Goal: Task Accomplishment & Management: Use online tool/utility

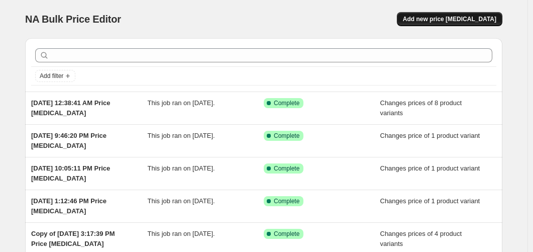
click at [471, 23] on span "Add new price [MEDICAL_DATA]" at bounding box center [449, 19] width 93 height 8
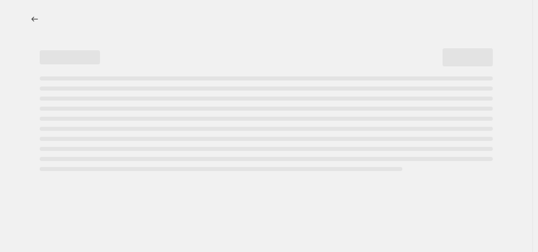
select select "percentage"
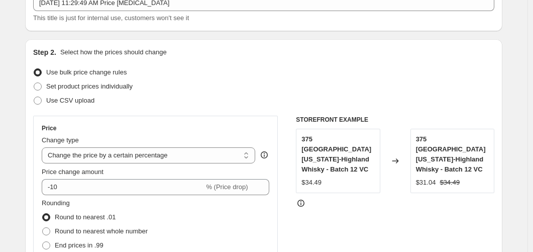
scroll to position [100, 0]
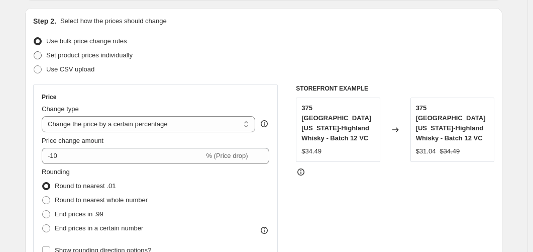
click at [40, 53] on span at bounding box center [38, 55] width 8 height 8
click at [34, 52] on input "Set product prices individually" at bounding box center [34, 51] width 1 height 1
radio input "true"
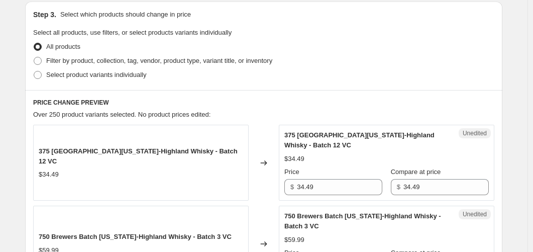
scroll to position [201, 0]
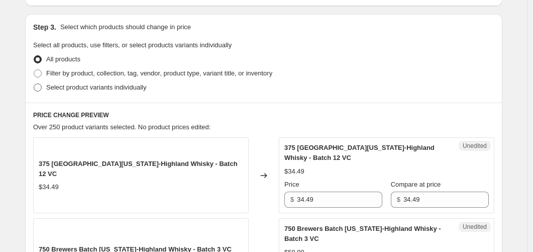
click at [42, 87] on span at bounding box center [38, 87] width 8 height 8
click at [34, 84] on input "Select product variants individually" at bounding box center [34, 83] width 1 height 1
radio input "true"
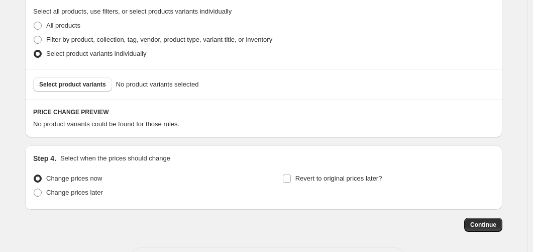
scroll to position [251, 0]
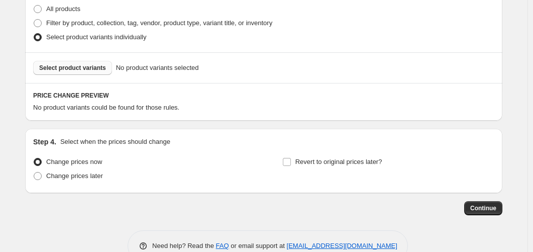
click at [93, 68] on span "Select product variants" at bounding box center [72, 68] width 67 height 8
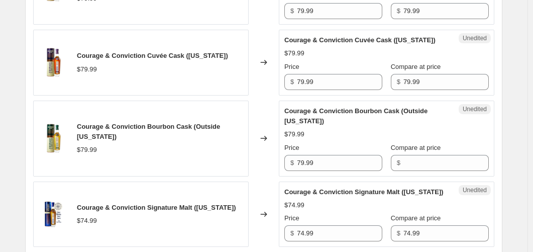
scroll to position [904, 0]
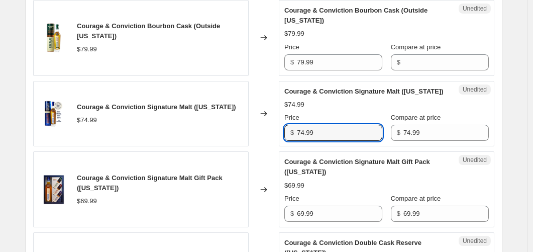
drag, startPoint x: 320, startPoint y: 134, endPoint x: 286, endPoint y: 136, distance: 33.7
click at [286, 136] on div "Unedited Courage & Conviction Signature Malt ([US_STATE]) $74.99 Price $ 74.99 …" at bounding box center [386, 114] width 215 height 66
type input "59.99"
click at [277, 133] on div "Changed to" at bounding box center [264, 114] width 30 height 66
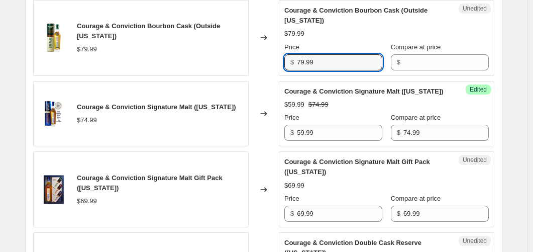
drag, startPoint x: 320, startPoint y: 54, endPoint x: 271, endPoint y: 58, distance: 49.4
click at [271, 58] on div "Courage & Conviction Bourbon Cask (Outside [US_STATE]) $79.99 Changed to Unedit…" at bounding box center [263, 38] width 461 height 76
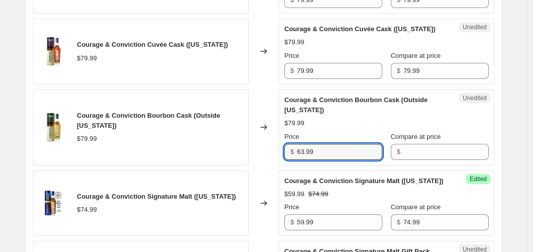
scroll to position [803, 0]
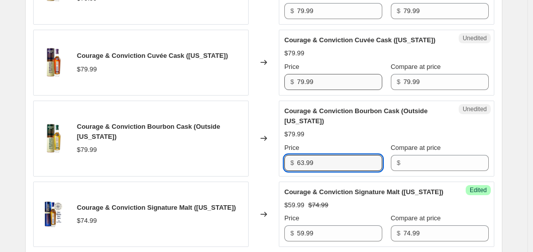
type input "63.99"
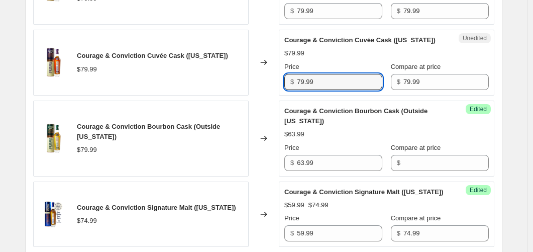
drag, startPoint x: 331, startPoint y: 72, endPoint x: 277, endPoint y: 90, distance: 57.2
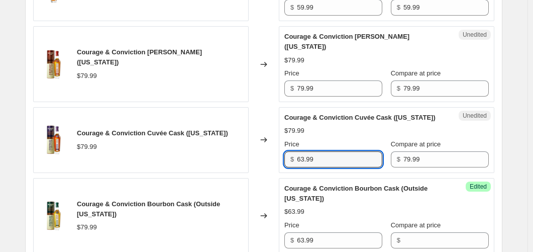
scroll to position [703, 0]
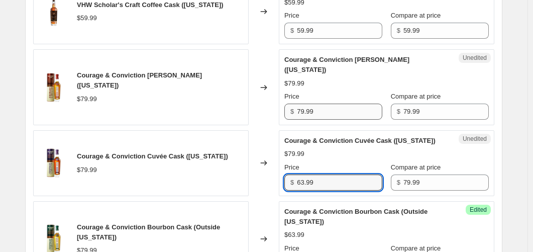
type input "63.99"
drag, startPoint x: 318, startPoint y: 103, endPoint x: 262, endPoint y: 109, distance: 57.1
click at [262, 109] on div "Courage & Conviction [PERSON_NAME] Cask ([US_STATE]) $79.99 Changed to Unedited…" at bounding box center [263, 87] width 461 height 76
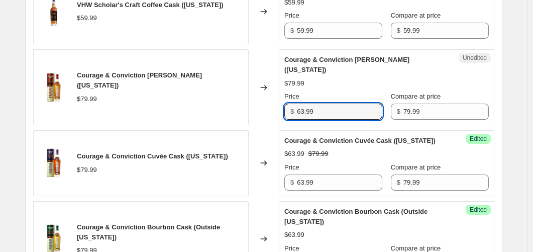
type input "63.99"
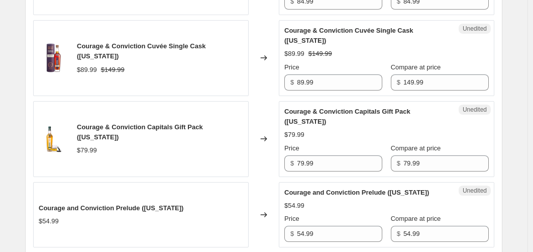
scroll to position [1205, 0]
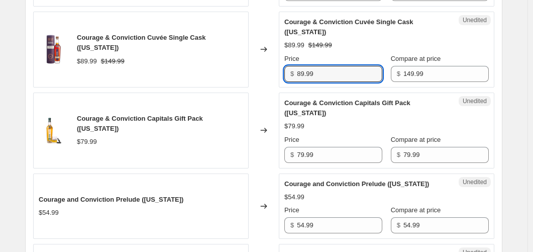
drag, startPoint x: 330, startPoint y: 71, endPoint x: 270, endPoint y: 81, distance: 60.5
click at [270, 81] on div "Courage & Conviction Cuvée Single Cask ([US_STATE]) $89.99 $149.99 Changed to U…" at bounding box center [263, 50] width 461 height 76
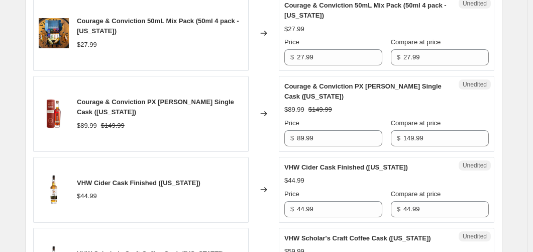
scroll to position [452, 0]
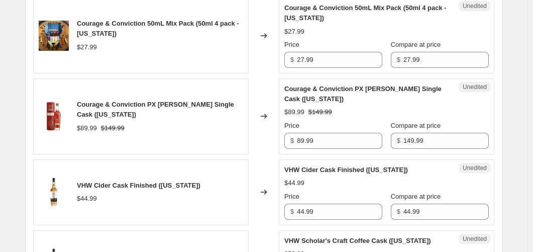
type input "71.99"
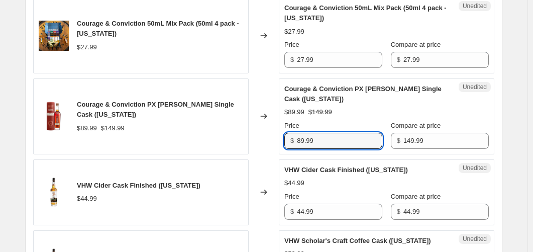
drag, startPoint x: 294, startPoint y: 140, endPoint x: 240, endPoint y: 145, distance: 54.0
click at [237, 145] on div "Courage & Conviction PX [PERSON_NAME] Single Cask ([US_STATE]) $89.99 $149.99 C…" at bounding box center [263, 116] width 461 height 76
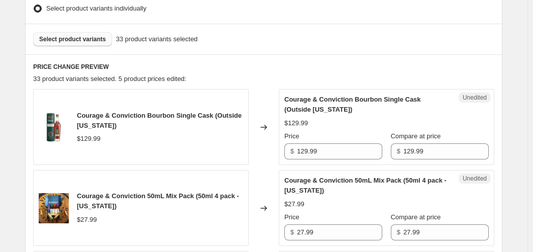
scroll to position [301, 0]
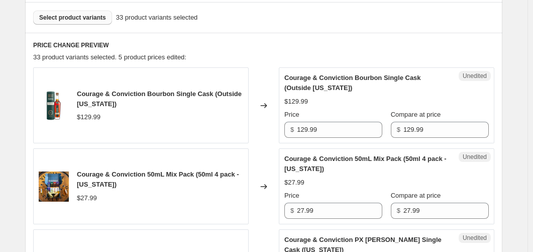
type input "71.99"
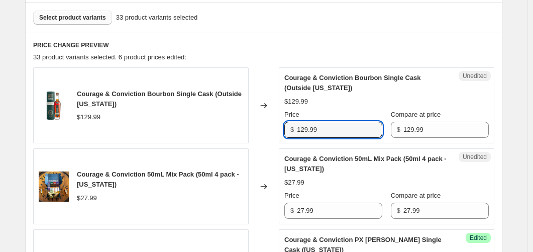
drag, startPoint x: 286, startPoint y: 132, endPoint x: 253, endPoint y: 135, distance: 33.2
click at [253, 135] on div "Courage & Conviction Bourbon Single Cask (Outside [US_STATE]) $129.99 Changed t…" at bounding box center [263, 105] width 461 height 76
type input "71.99"
click at [262, 133] on div "Changed to" at bounding box center [264, 105] width 30 height 76
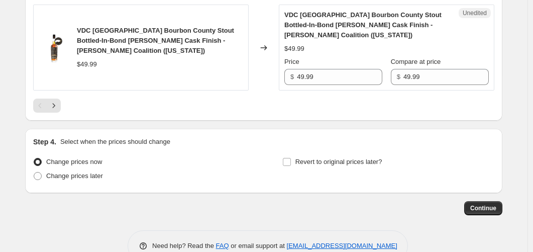
scroll to position [1808, 0]
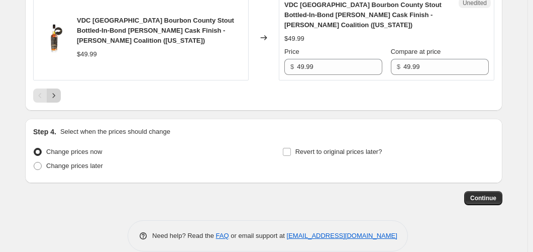
click at [55, 98] on icon "Next" at bounding box center [54, 95] width 10 height 10
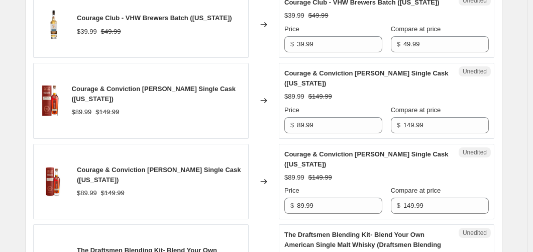
scroll to position [595, 0]
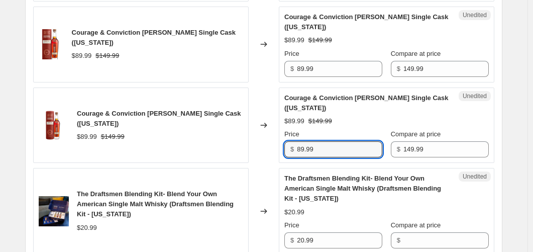
drag, startPoint x: 321, startPoint y: 149, endPoint x: 230, endPoint y: 146, distance: 90.9
click at [230, 146] on div "Courage & Conviction [PERSON_NAME] Single Cask ([US_STATE]) $89.99 $149.99 Chan…" at bounding box center [263, 125] width 461 height 76
type input "71.99"
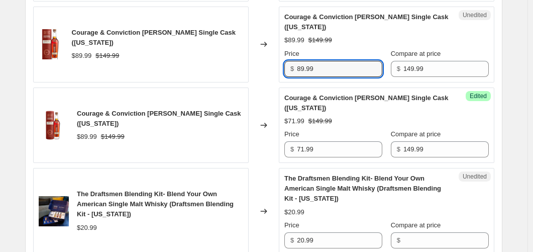
drag, startPoint x: 321, startPoint y: 71, endPoint x: 260, endPoint y: 68, distance: 61.4
click at [246, 72] on div "Courage & Conviction [PERSON_NAME] Single Cask ([US_STATE]) $89.99 $149.99 Chan…" at bounding box center [263, 45] width 461 height 76
type input "8"
type input "71.99"
click at [263, 67] on div "Changed to" at bounding box center [264, 45] width 30 height 76
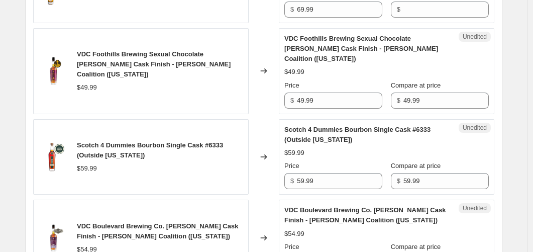
scroll to position [996, 0]
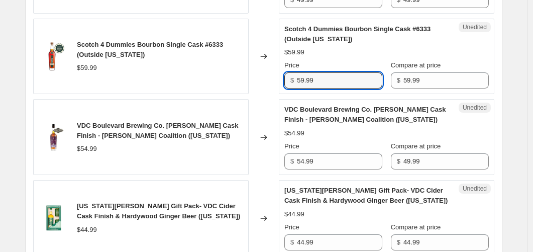
drag, startPoint x: 318, startPoint y: 79, endPoint x: 263, endPoint y: 81, distance: 55.3
click at [263, 81] on div "Scotch 4 Dummies Bourbon Single Cask #6333 (Outside [US_STATE]) $59.99 Changed …" at bounding box center [263, 57] width 461 height 76
type input "47.99"
click at [263, 81] on div "Changed to" at bounding box center [264, 57] width 30 height 76
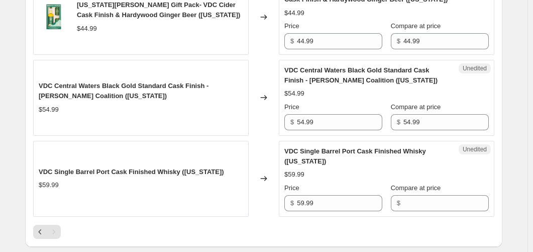
scroll to position [1298, 0]
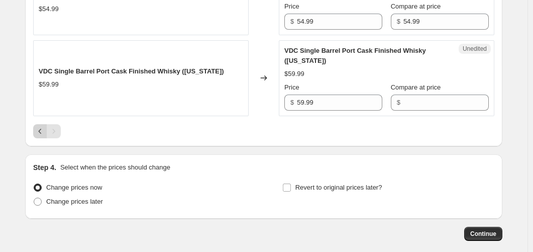
click at [44, 130] on icon "Previous" at bounding box center [40, 131] width 10 height 10
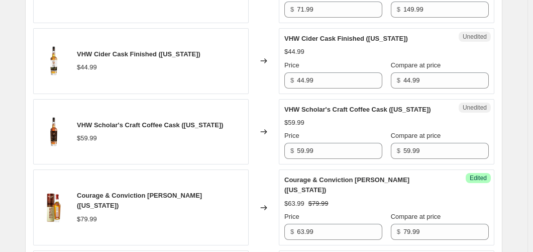
scroll to position [603, 0]
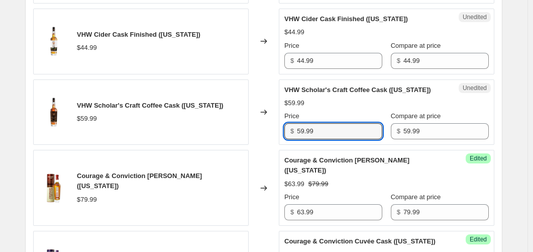
drag, startPoint x: 326, startPoint y: 135, endPoint x: 252, endPoint y: 135, distance: 73.8
click at [249, 135] on div "VHW Scholar's Craft Coffee Cask ([US_STATE]) $59.99 Changed to Unedited VHW Sch…" at bounding box center [263, 112] width 461 height 66
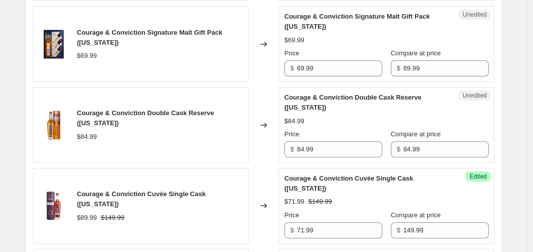
scroll to position [1055, 0]
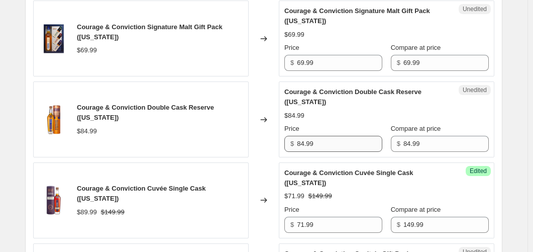
type input "47.99"
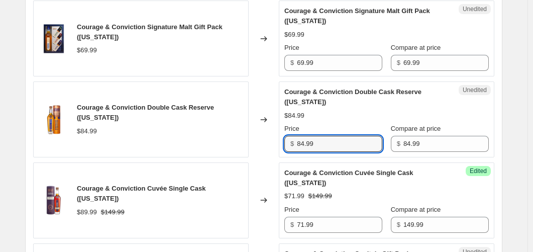
drag, startPoint x: 324, startPoint y: 146, endPoint x: 234, endPoint y: 146, distance: 89.9
click at [234, 146] on div "Courage & Conviction Double Cask Reserve ([US_STATE]) $84.99 Changed to Unedite…" at bounding box center [263, 119] width 461 height 76
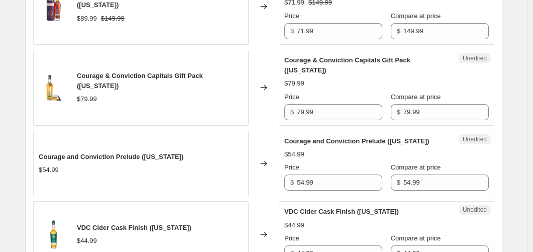
scroll to position [1255, 0]
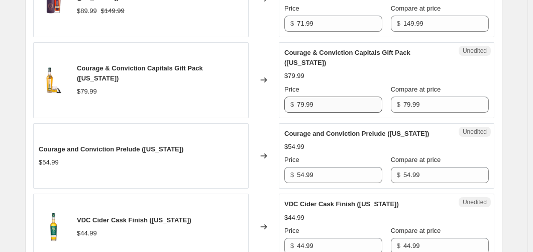
type input "67.99"
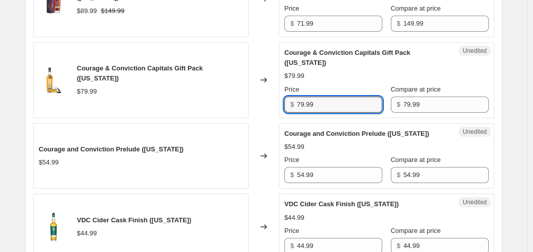
drag, startPoint x: 316, startPoint y: 105, endPoint x: 265, endPoint y: 112, distance: 51.3
click at [265, 112] on div "Courage & Conviction Capitals Gift Pack ([US_STATE]) $79.99 Changed to Unedited…" at bounding box center [263, 80] width 461 height 76
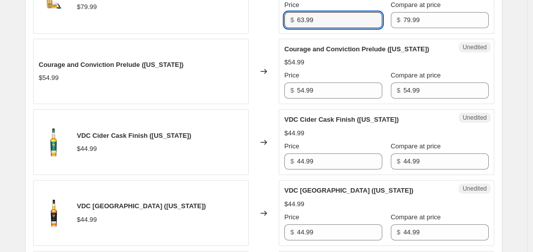
scroll to position [1356, 0]
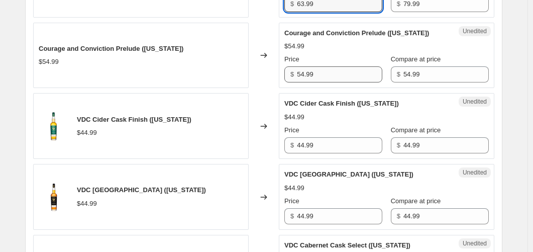
type input "63.99"
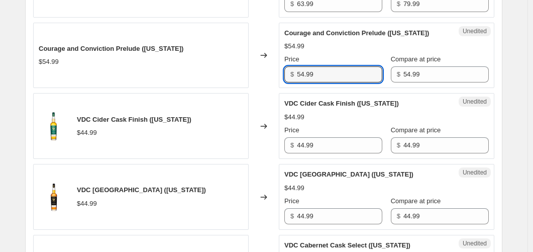
drag, startPoint x: 318, startPoint y: 72, endPoint x: 274, endPoint y: 80, distance: 45.3
click at [274, 80] on div "Courage and Conviction Prelude ([US_STATE]) $54.99 Changed to Unedited Courage …" at bounding box center [263, 56] width 461 height 66
type input "43.99"
click at [274, 80] on div "Changed to" at bounding box center [264, 56] width 30 height 66
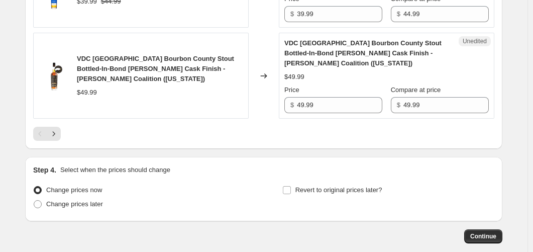
scroll to position [1772, 0]
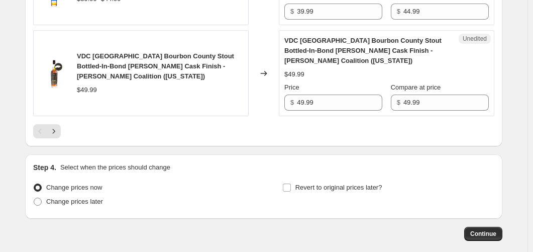
click at [59, 133] on icon "Next" at bounding box center [54, 131] width 10 height 10
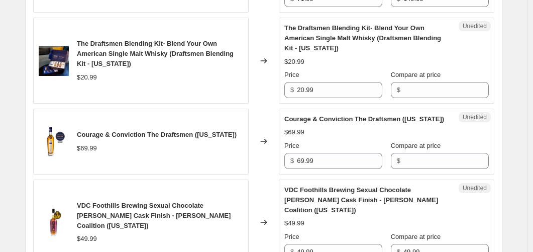
scroll to position [745, 0]
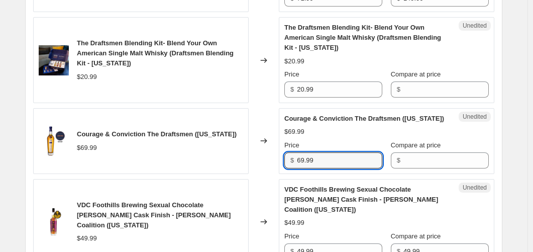
drag, startPoint x: 319, startPoint y: 168, endPoint x: 268, endPoint y: 170, distance: 51.8
click at [268, 170] on div "Courage & Conviction The Draftsmen ([US_STATE]) $69.99 Changed to Unedited Cour…" at bounding box center [263, 141] width 461 height 66
type input "55.99"
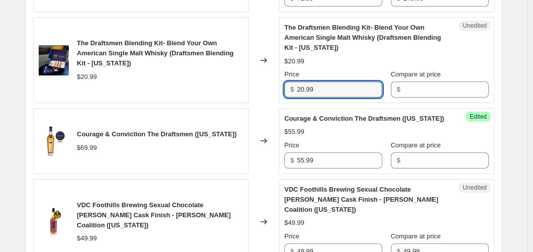
drag, startPoint x: 319, startPoint y: 88, endPoint x: 248, endPoint y: 86, distance: 70.8
click at [248, 86] on div "The Draftsmen Blending Kit- Blend Your Own American Single Malt Whisky (Draftsm…" at bounding box center [263, 60] width 461 height 86
type input "16.79"
click at [279, 101] on div "Changed to" at bounding box center [264, 60] width 30 height 86
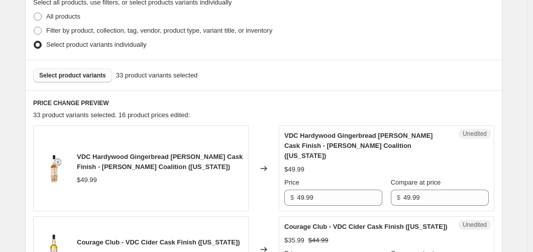
scroll to position [243, 0]
click at [85, 76] on span "Select product variants" at bounding box center [72, 76] width 67 height 8
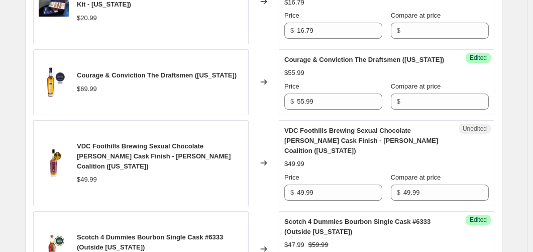
scroll to position [896, 0]
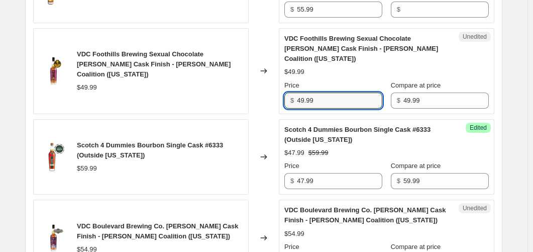
drag, startPoint x: 302, startPoint y: 101, endPoint x: 226, endPoint y: 102, distance: 76.3
click at [226, 102] on div "VDC Foothills Brewing Sexual Chocolate [PERSON_NAME] Cask Finish - [PERSON_NAME…" at bounding box center [263, 71] width 461 height 86
type input "39.99"
click at [276, 105] on div "Changed to" at bounding box center [264, 71] width 30 height 86
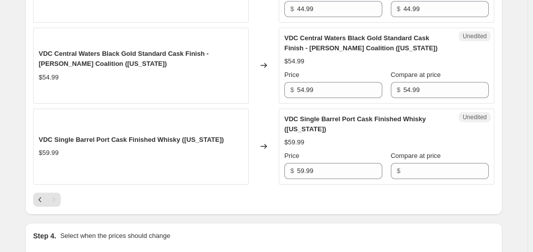
scroll to position [1247, 0]
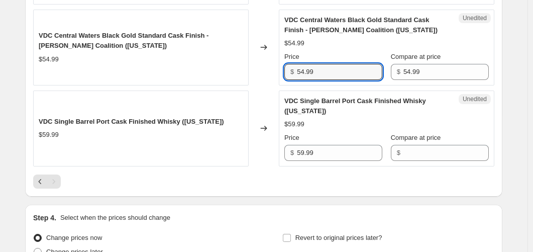
drag, startPoint x: 328, startPoint y: 73, endPoint x: 263, endPoint y: 77, distance: 65.4
click at [263, 77] on div "VDC Central Waters Black Gold Standard Cask Finish - [PERSON_NAME] Coalition ([…" at bounding box center [263, 48] width 461 height 76
type input "43.99"
click at [272, 77] on div "Changed to" at bounding box center [264, 48] width 30 height 76
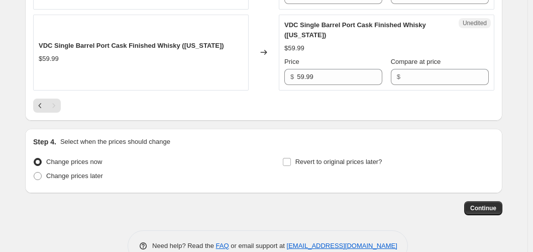
scroll to position [1348, 0]
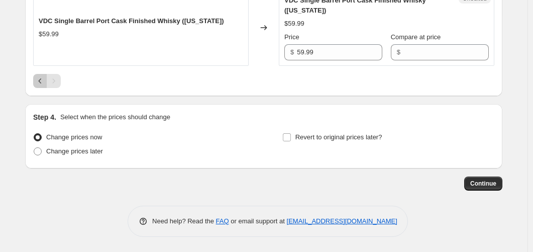
click at [42, 82] on icon "Previous" at bounding box center [40, 81] width 10 height 10
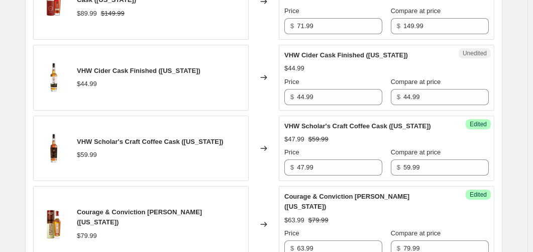
scroll to position [595, 0]
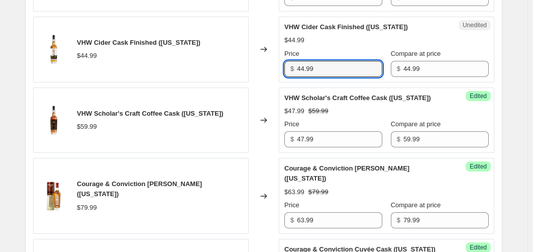
drag, startPoint x: 315, startPoint y: 68, endPoint x: 233, endPoint y: 75, distance: 83.2
click at [233, 75] on div "VHW Cider Cask Finished ([US_STATE]) $44.99 Changed to Unedited VHW Cider Cask …" at bounding box center [263, 50] width 461 height 66
type input "35.99"
click at [267, 67] on div "Changed to" at bounding box center [264, 50] width 30 height 66
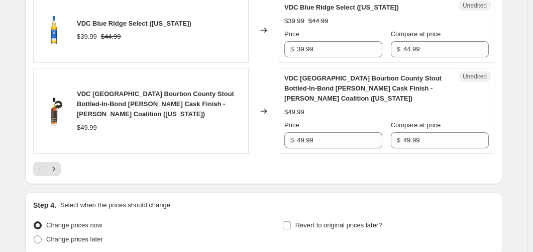
scroll to position [1750, 0]
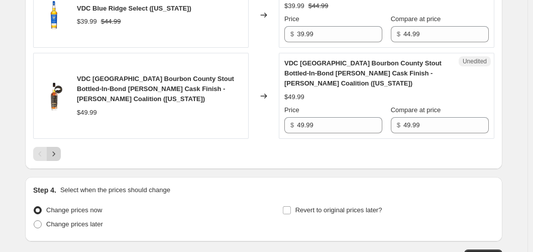
click at [58, 155] on icon "Next" at bounding box center [54, 154] width 10 height 10
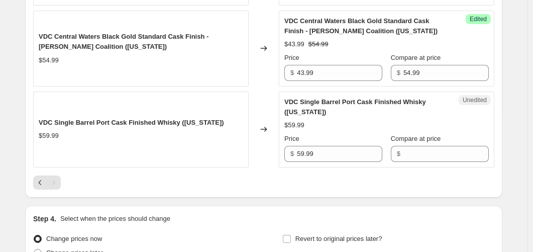
scroll to position [1247, 0]
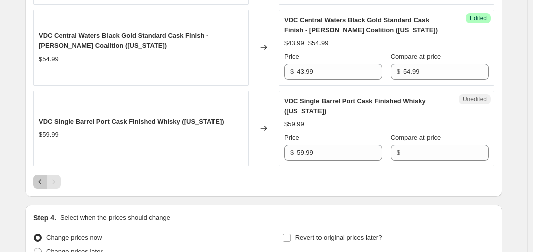
click at [41, 186] on button "Previous" at bounding box center [40, 181] width 14 height 14
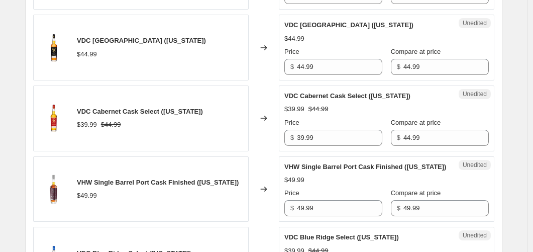
scroll to position [1599, 0]
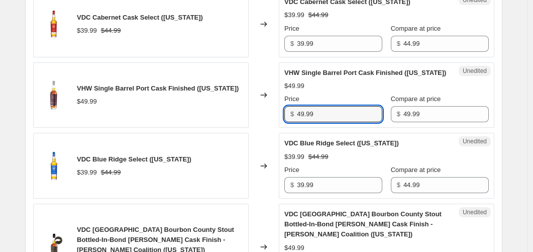
drag, startPoint x: 326, startPoint y: 124, endPoint x: 225, endPoint y: 133, distance: 101.3
click at [225, 128] on div "VHW Single Barrel Port Cask Finished ([US_STATE]) $49.99 Changed to Unedited VH…" at bounding box center [263, 95] width 461 height 66
type input "39.99"
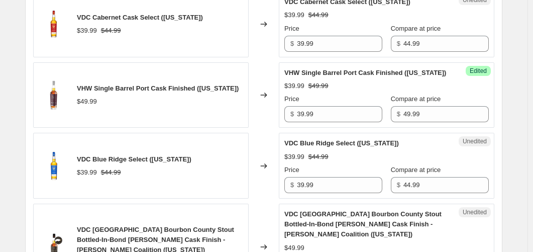
click at [266, 123] on div "Changed to" at bounding box center [264, 95] width 30 height 66
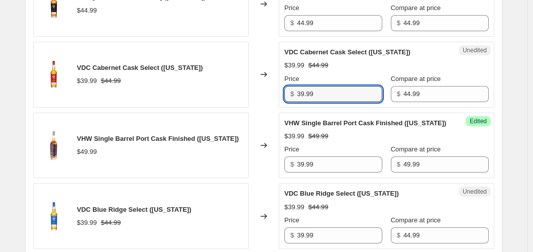
drag, startPoint x: 328, startPoint y: 96, endPoint x: 242, endPoint y: 95, distance: 86.4
click at [242, 95] on div "VDC Cabernet Cask Select ([US_STATE]) $39.99 $44.99 Changed to Unedited VDC Cab…" at bounding box center [263, 75] width 461 height 66
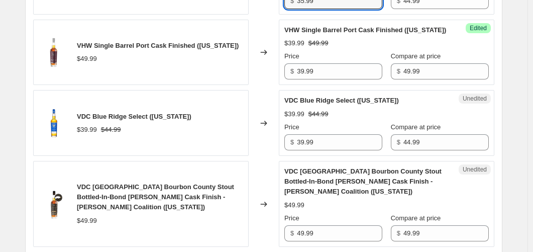
scroll to position [1649, 0]
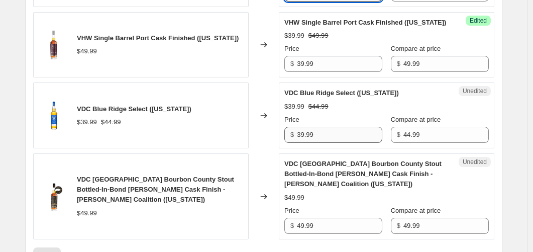
type input "35.99"
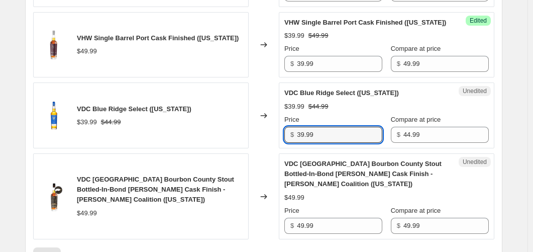
drag, startPoint x: 317, startPoint y: 140, endPoint x: 270, endPoint y: 148, distance: 47.9
click at [270, 148] on div "VDC Blue Ridge Select ([US_STATE]) $39.99 $44.99 Changed to Unedited VDC Blue R…" at bounding box center [263, 115] width 461 height 66
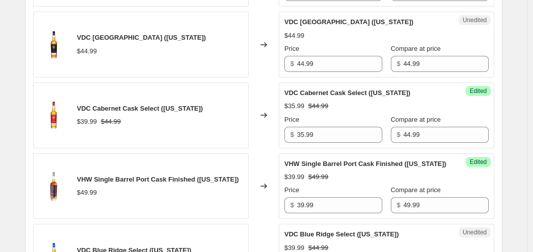
scroll to position [1498, 0]
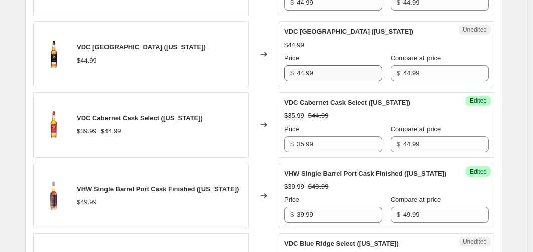
type input "35.99"
drag, startPoint x: 339, startPoint y: 72, endPoint x: 245, endPoint y: 85, distance: 95.4
click at [245, 85] on div "VDC [GEOGRAPHIC_DATA] ([US_STATE]) $44.99 Changed to Unedited VDC [GEOGRAPHIC_D…" at bounding box center [263, 54] width 461 height 66
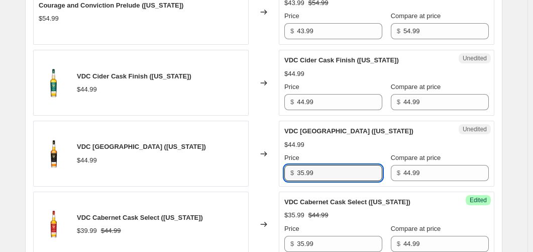
scroll to position [1398, 0]
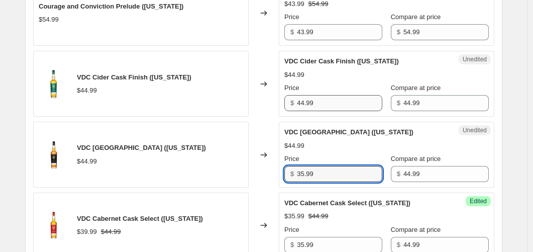
type input "35.99"
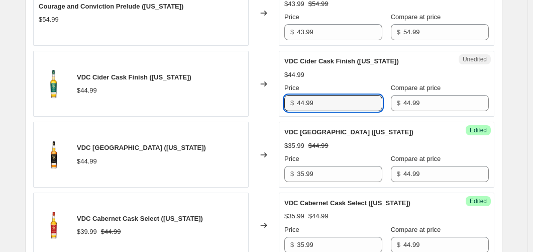
drag, startPoint x: 326, startPoint y: 106, endPoint x: 233, endPoint y: 99, distance: 93.7
click at [233, 99] on div "VDC Cider Cask Finish ([US_STATE]) $44.99 Changed to Unedited VDC Cider Cask Fi…" at bounding box center [263, 84] width 461 height 66
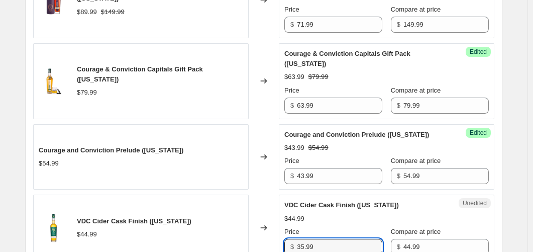
scroll to position [1247, 0]
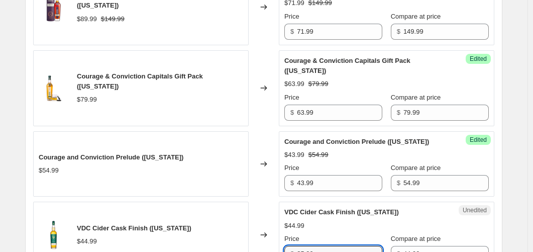
type input "35.99"
click at [270, 102] on div "Changed to" at bounding box center [264, 88] width 30 height 76
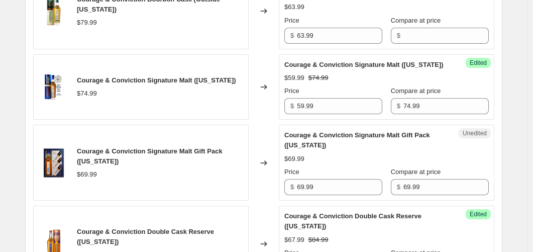
scroll to position [946, 0]
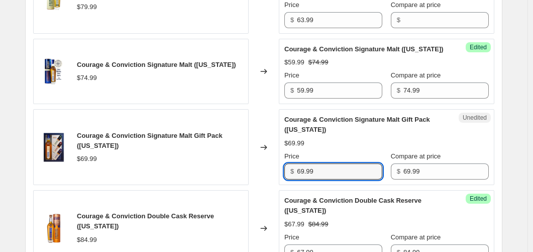
drag, startPoint x: 317, startPoint y: 174, endPoint x: 227, endPoint y: 182, distance: 89.8
click at [227, 182] on div "Courage & Conviction Signature Malt Gift Pack ([US_STATE]) $69.99 Changed to Un…" at bounding box center [263, 147] width 461 height 76
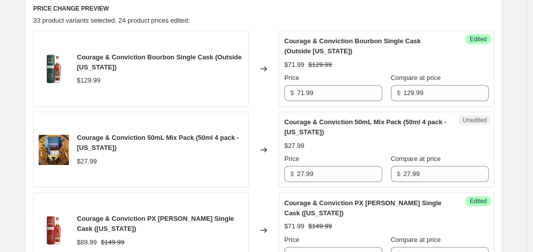
scroll to position [394, 0]
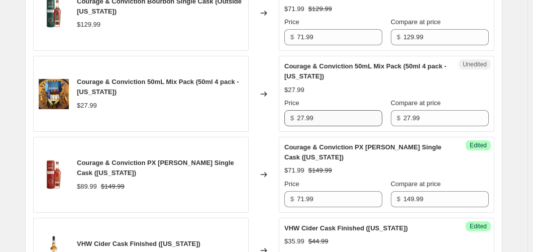
type input "55.99"
drag, startPoint x: 315, startPoint y: 119, endPoint x: 237, endPoint y: 120, distance: 78.4
click at [237, 120] on div "Courage & Conviction 50mL Mix Pack (50ml 4 pack - [US_STATE]) $27.99 Changed to…" at bounding box center [263, 94] width 461 height 76
click at [263, 112] on div "Changed to" at bounding box center [264, 94] width 30 height 76
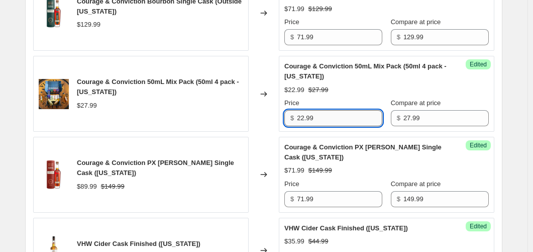
drag, startPoint x: 314, startPoint y: 124, endPoint x: 309, endPoint y: 124, distance: 5.5
click at [309, 124] on input "22.99" at bounding box center [339, 118] width 85 height 16
type input "22.39"
click at [270, 127] on div "Changed to" at bounding box center [264, 94] width 30 height 76
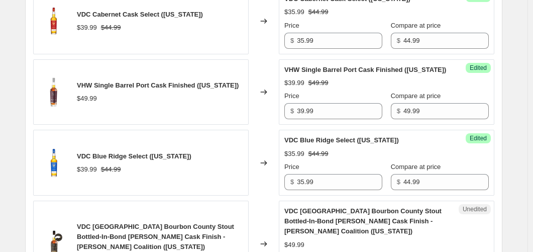
scroll to position [1750, 0]
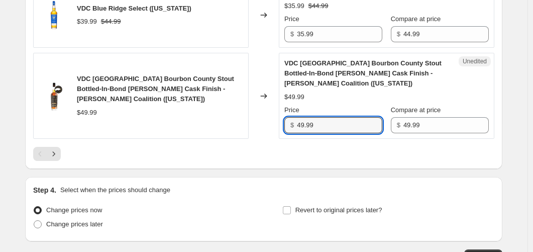
drag, startPoint x: 323, startPoint y: 127, endPoint x: 228, endPoint y: 137, distance: 95.0
click at [228, 137] on div "VDC [GEOGRAPHIC_DATA] Bourbon County Stout Bottled-In-Bond [PERSON_NAME] Cask F…" at bounding box center [263, 96] width 461 height 86
type input "39.99"
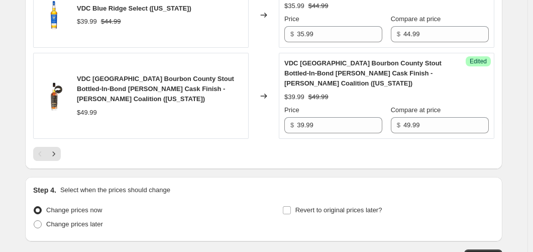
click at [268, 160] on div at bounding box center [263, 154] width 461 height 14
click at [58, 156] on icon "Next" at bounding box center [54, 154] width 10 height 10
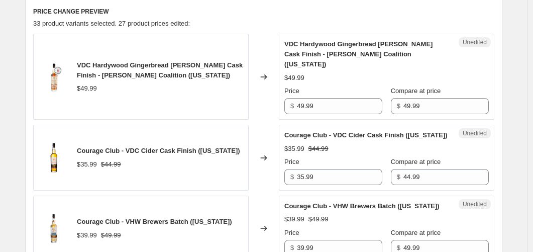
scroll to position [352, 0]
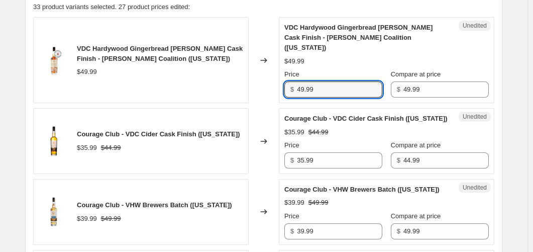
drag, startPoint x: 318, startPoint y: 82, endPoint x: 248, endPoint y: 86, distance: 70.4
click at [248, 86] on div "VDC Hardywood Gingerbread [PERSON_NAME] Cask Finish - [PERSON_NAME] Coalition (…" at bounding box center [263, 60] width 461 height 86
type input "39.99"
click at [277, 80] on div "Changed to" at bounding box center [264, 60] width 30 height 86
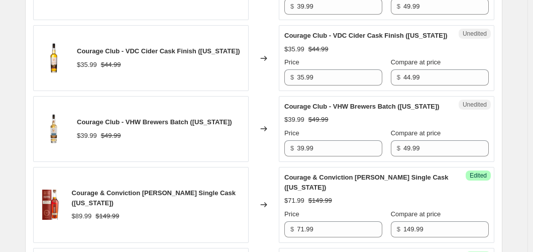
scroll to position [452, 0]
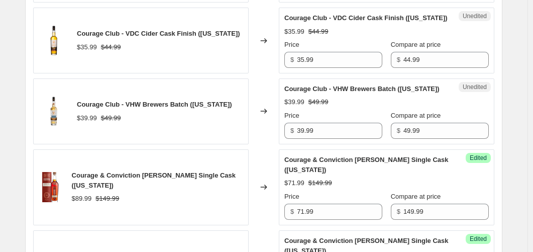
click at [258, 135] on div "Changed to" at bounding box center [264, 111] width 30 height 66
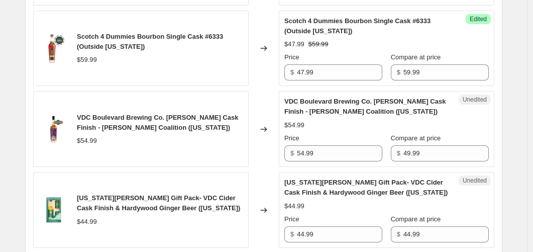
scroll to position [1055, 0]
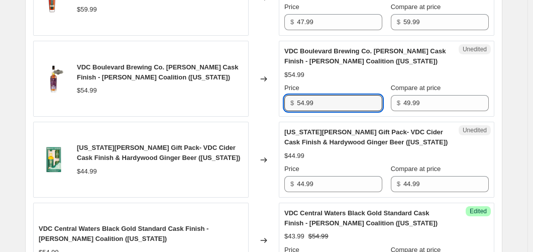
drag, startPoint x: 326, startPoint y: 104, endPoint x: 177, endPoint y: 108, distance: 148.7
click at [177, 108] on div "VDC Boulevard Brewing Co. [PERSON_NAME] Cask Finish - [PERSON_NAME] Coalition (…" at bounding box center [263, 79] width 461 height 76
type input "43.99"
click at [273, 135] on div "Changed to" at bounding box center [264, 160] width 30 height 76
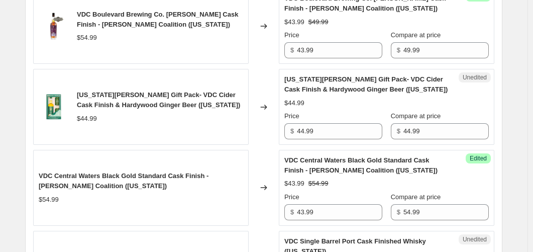
scroll to position [1105, 0]
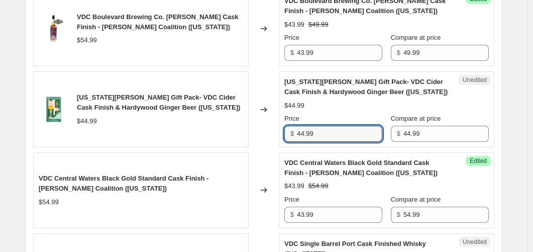
drag, startPoint x: 324, startPoint y: 138, endPoint x: 250, endPoint y: 142, distance: 74.4
click at [250, 142] on div "[US_STATE][PERSON_NAME] Gift Pack- VDC Cider Cask Finish & Hardywood Ginger Bee…" at bounding box center [263, 109] width 461 height 76
type input "35.99"
click at [263, 137] on div "Changed to" at bounding box center [264, 109] width 30 height 76
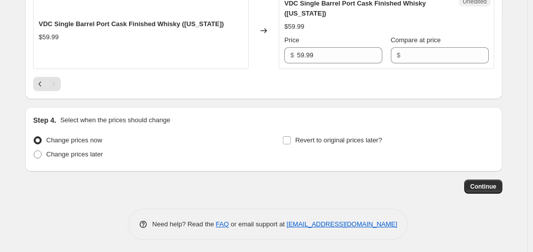
scroll to position [1348, 0]
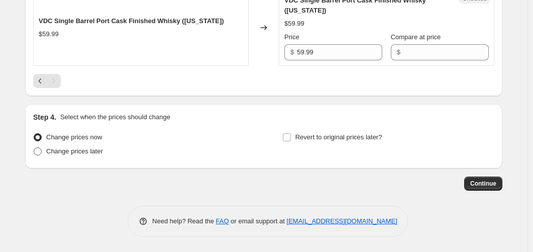
click at [41, 152] on span at bounding box center [38, 151] width 8 height 8
click at [34, 148] on input "Change prices later" at bounding box center [34, 147] width 1 height 1
radio input "true"
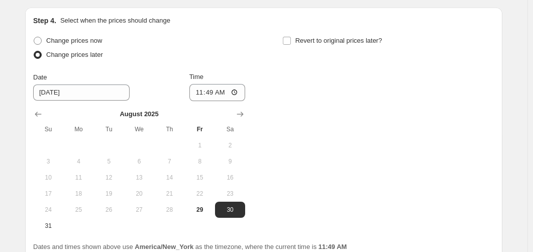
scroll to position [1448, 0]
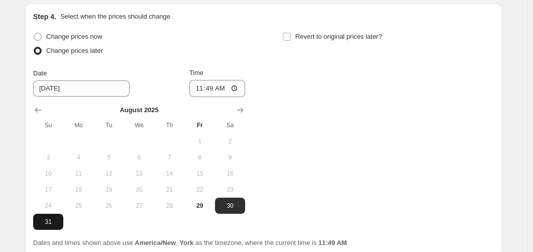
click at [57, 222] on span "31" at bounding box center [48, 221] width 22 height 8
type input "[DATE]"
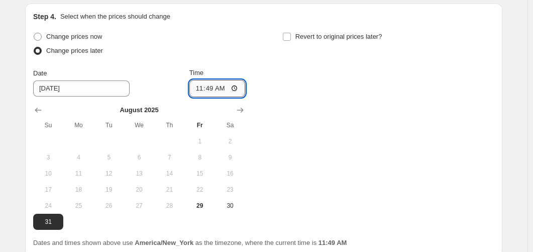
click at [216, 89] on input "11:49" at bounding box center [217, 88] width 56 height 17
click at [210, 90] on input "11:49" at bounding box center [217, 88] width 56 height 17
click at [198, 89] on input "11:49" at bounding box center [217, 88] width 56 height 17
click at [211, 91] on input "11:49" at bounding box center [217, 88] width 56 height 17
type input "23:59"
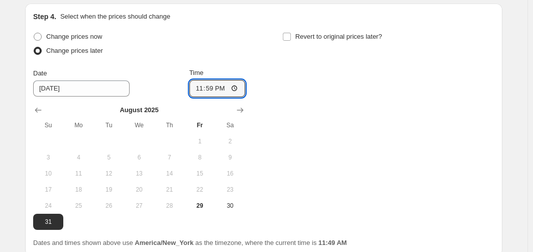
click at [295, 127] on div "Change prices now Change prices later Date [DATE] Time 23:59 [DATE] Su Mo Tu We…" at bounding box center [263, 130] width 461 height 200
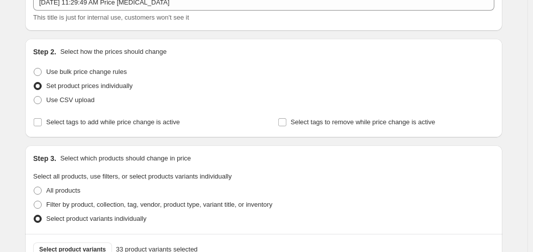
scroll to position [0, 0]
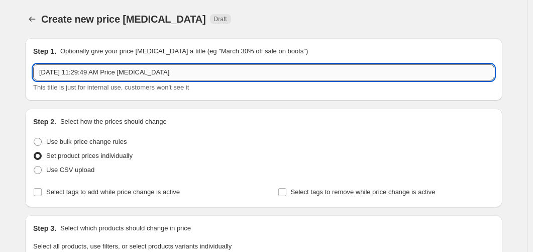
drag, startPoint x: 61, startPoint y: 72, endPoint x: 54, endPoint y: 74, distance: 7.7
click at [54, 74] on input "[DATE] 11:29:49 AM Price [MEDICAL_DATA]" at bounding box center [263, 72] width 461 height 16
click at [112, 74] on input "[DATE] 11:29:49 AM Price [MEDICAL_DATA]" at bounding box center [263, 72] width 461 height 16
click at [97, 72] on input "[DATE] 11:29:49 PM Price [MEDICAL_DATA]" at bounding box center [263, 72] width 461 height 16
type input "[DATE] 11:59:99 PM Price [MEDICAL_DATA]"
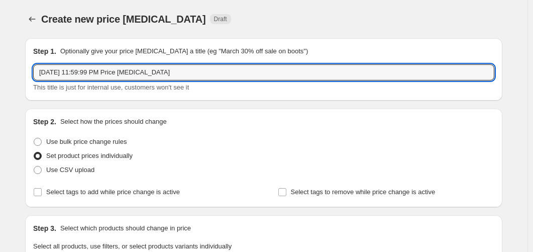
click at [277, 115] on div "Step 2. Select how the prices should change Use bulk price change rules Set pro…" at bounding box center [263, 157] width 477 height 98
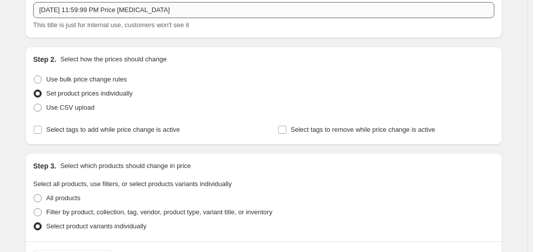
scroll to position [201, 0]
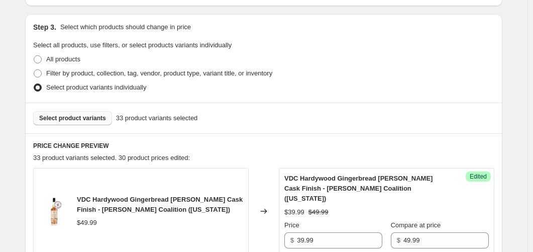
click at [88, 115] on span "Select product variants" at bounding box center [72, 118] width 67 height 8
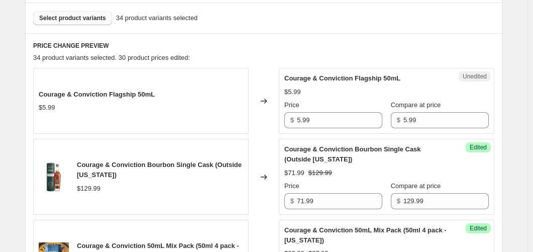
scroll to position [301, 0]
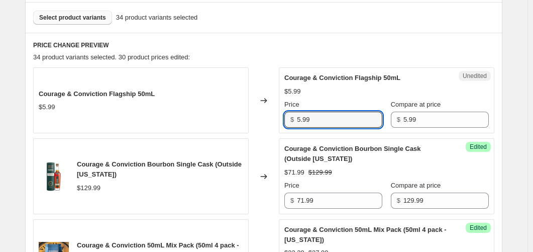
drag, startPoint x: 317, startPoint y: 122, endPoint x: 209, endPoint y: 123, distance: 108.5
click at [210, 123] on div "Courage & Conviction Flagship 50mL $5.99 Changed to Unedited Courage & Convicti…" at bounding box center [263, 100] width 461 height 66
type input "4.79"
click at [266, 48] on h6 "PRICE CHANGE PREVIEW" at bounding box center [263, 45] width 461 height 8
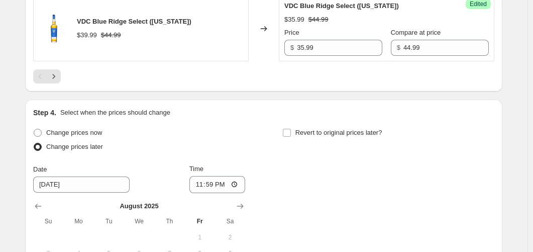
scroll to position [1758, 0]
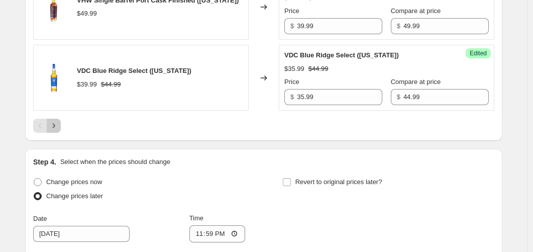
click at [61, 133] on button "Next" at bounding box center [54, 126] width 14 height 14
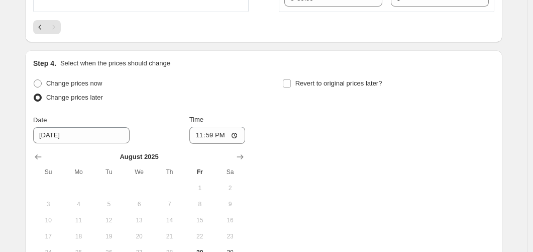
scroll to position [1415, 0]
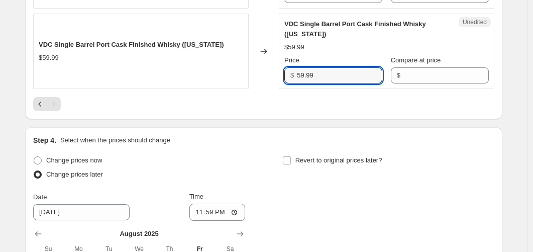
drag, startPoint x: 327, startPoint y: 69, endPoint x: 234, endPoint y: 72, distance: 92.9
click at [234, 72] on div "VDC Single Barrel Port Cask Finished Whisky ([US_STATE]) $59.99 Changed to Uned…" at bounding box center [263, 52] width 461 height 76
type input "47.99"
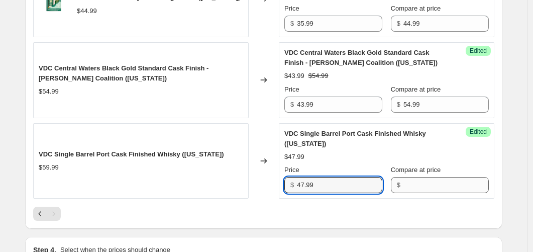
scroll to position [1616, 0]
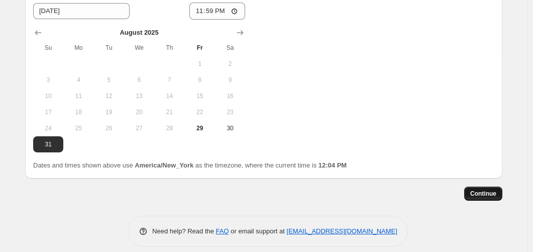
click at [485, 189] on span "Continue" at bounding box center [483, 193] width 26 height 8
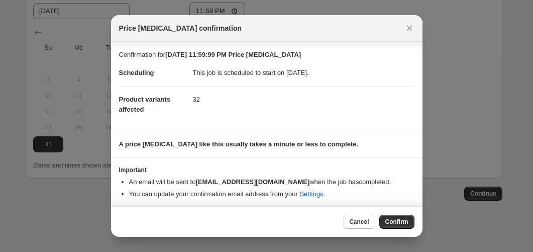
scroll to position [3, 0]
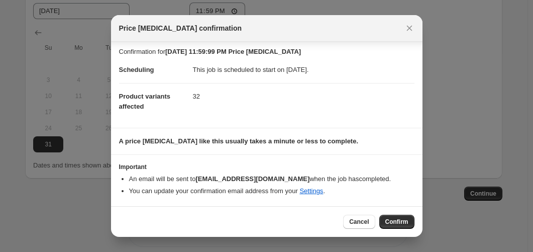
click at [357, 220] on span "Cancel" at bounding box center [359, 221] width 20 height 8
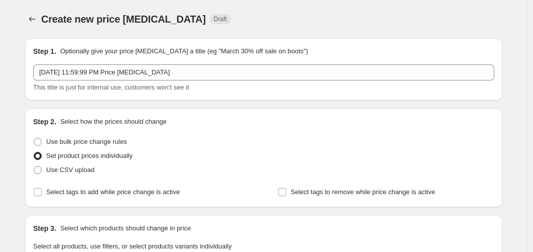
scroll to position [1616, 0]
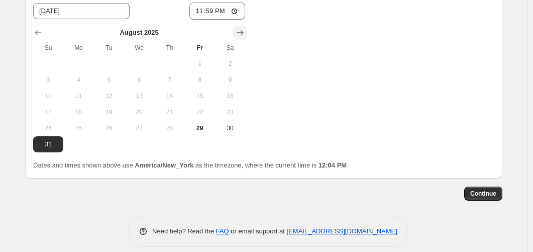
click at [241, 28] on icon "Show next month, September 2025" at bounding box center [240, 33] width 10 height 10
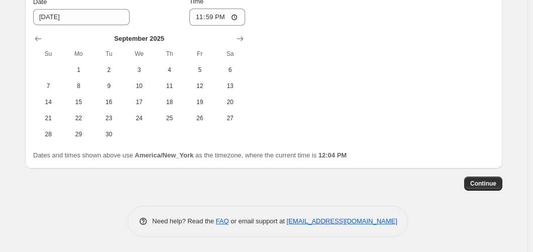
scroll to position [1600, 0]
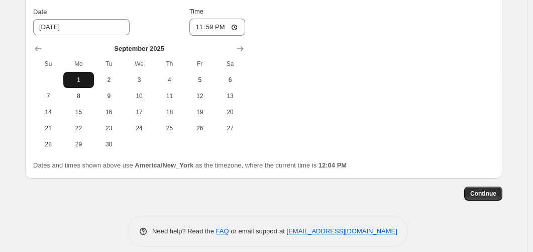
click at [72, 76] on span "1" at bounding box center [78, 80] width 22 height 8
type input "[DATE]"
click at [219, 19] on input "23:59" at bounding box center [217, 27] width 56 height 17
click at [205, 19] on input "23:59" at bounding box center [217, 27] width 56 height 17
click at [204, 19] on input "23:59" at bounding box center [217, 27] width 56 height 17
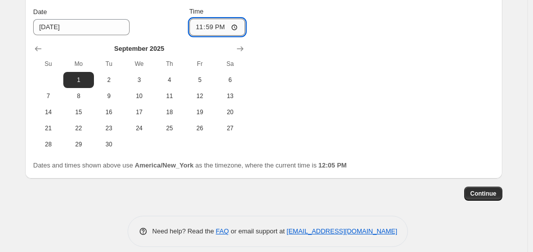
click at [204, 19] on input "23:59" at bounding box center [217, 27] width 56 height 17
click at [240, 19] on input "23:59" at bounding box center [217, 27] width 56 height 17
type input "00:00"
click at [300, 72] on div "Change prices now Change prices later Date [DATE] Time 00:00 [DATE] Su Mo Tu We…" at bounding box center [263, 60] width 461 height 184
click at [485, 189] on span "Continue" at bounding box center [483, 193] width 26 height 8
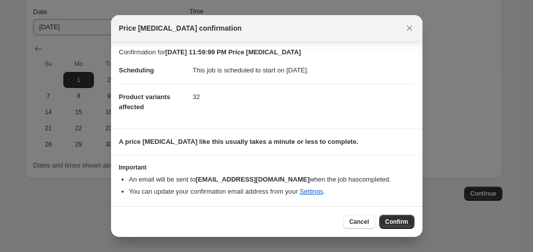
scroll to position [3, 0]
click at [394, 223] on span "Confirm" at bounding box center [396, 221] width 23 height 8
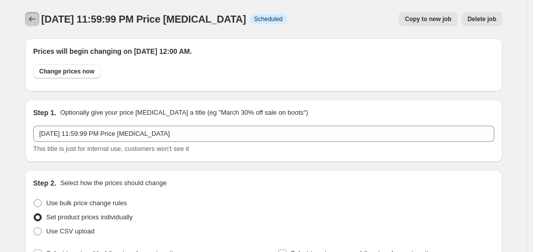
click at [36, 16] on icon "Price change jobs" at bounding box center [32, 19] width 10 height 10
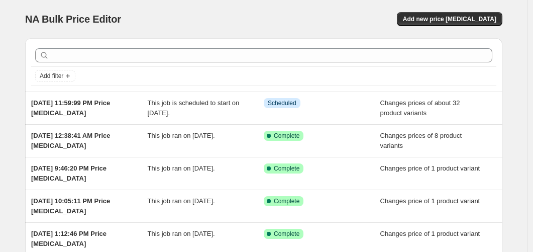
click at [225, 16] on div "NA Bulk Price Editor" at bounding box center [139, 19] width 229 height 14
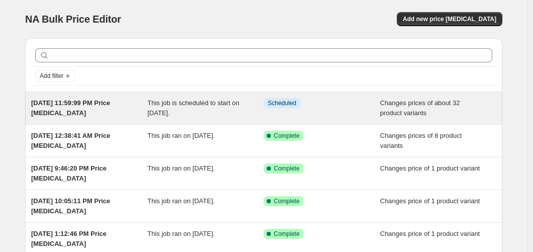
click at [159, 101] on span "This job is scheduled to start on [DATE]." at bounding box center [194, 108] width 92 height 18
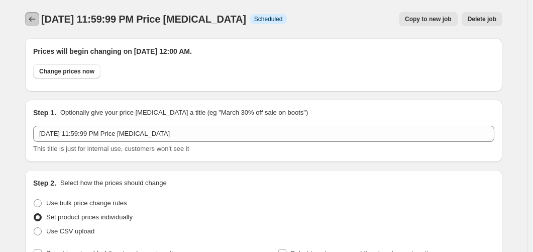
click at [29, 22] on button "Price change jobs" at bounding box center [32, 19] width 14 height 14
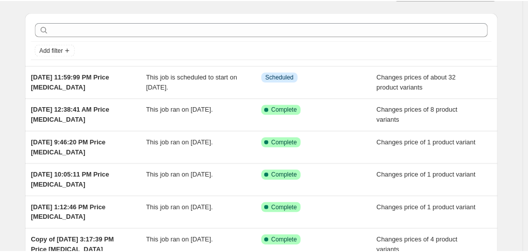
scroll to position [50, 0]
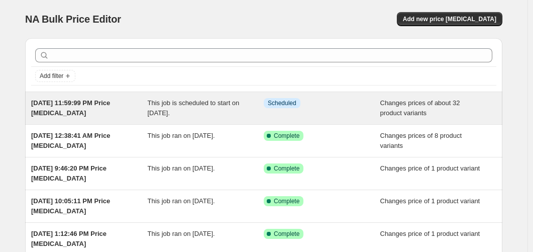
click at [77, 101] on span "[DATE] 11:59:99 PM Price [MEDICAL_DATA]" at bounding box center [70, 108] width 79 height 18
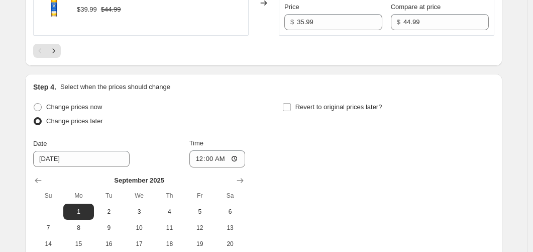
scroll to position [1744, 0]
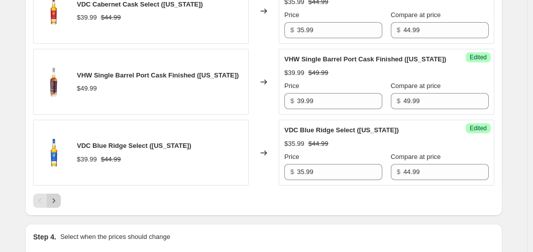
click at [59, 205] on icon "Next" at bounding box center [54, 200] width 10 height 10
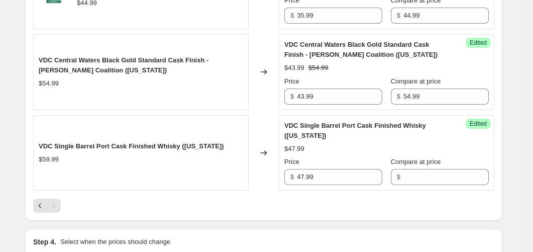
scroll to position [1360, 0]
